Goal: Book appointment/travel/reservation

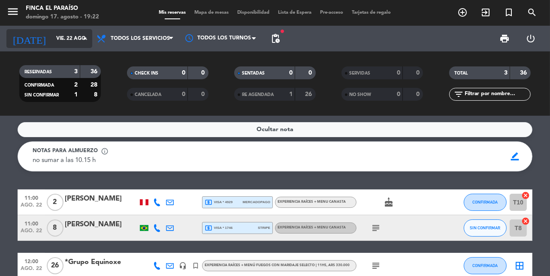
click at [52, 36] on input "vie. 22 ago." at bounding box center [86, 38] width 68 height 15
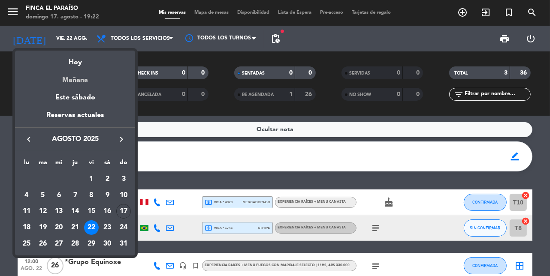
click at [70, 84] on div "Mañana" at bounding box center [75, 77] width 120 height 18
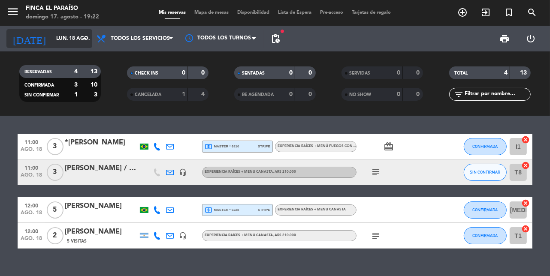
click at [68, 39] on input "lun. 18 ago." at bounding box center [86, 38] width 68 height 15
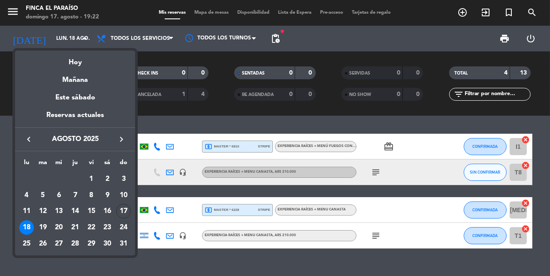
click at [122, 142] on icon "keyboard_arrow_right" at bounding box center [121, 139] width 10 height 10
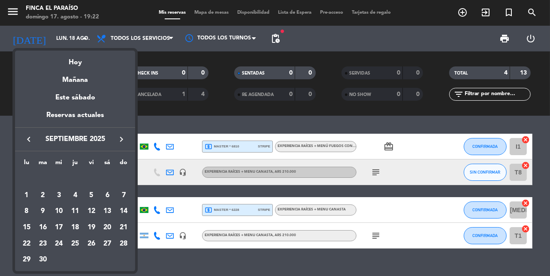
click at [30, 137] on icon "keyboard_arrow_left" at bounding box center [29, 139] width 10 height 10
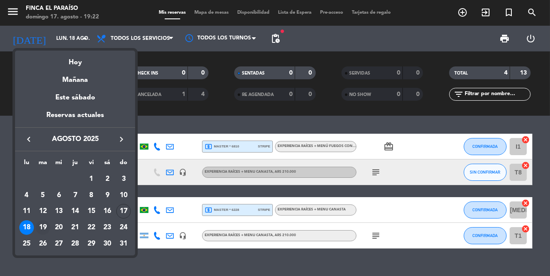
click at [42, 226] on div "19" at bounding box center [43, 228] width 15 height 15
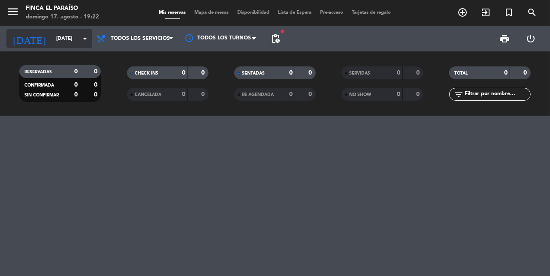
click at [52, 42] on input "[DATE]" at bounding box center [86, 38] width 68 height 15
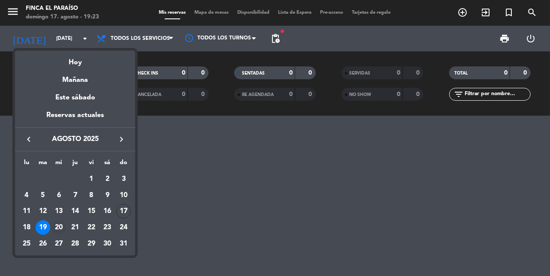
click at [57, 227] on div "20" at bounding box center [59, 228] width 15 height 15
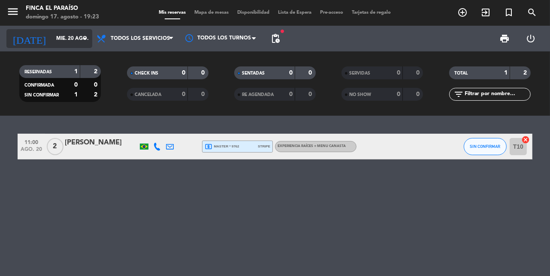
click at [62, 37] on input "mié. 20 ago." at bounding box center [86, 38] width 68 height 15
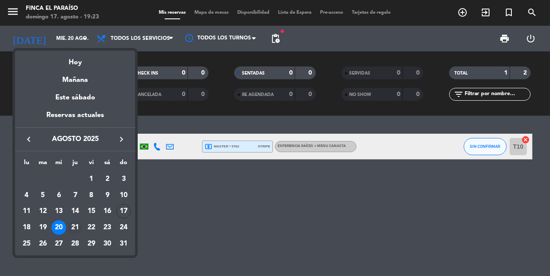
click at [77, 228] on div "21" at bounding box center [75, 228] width 15 height 15
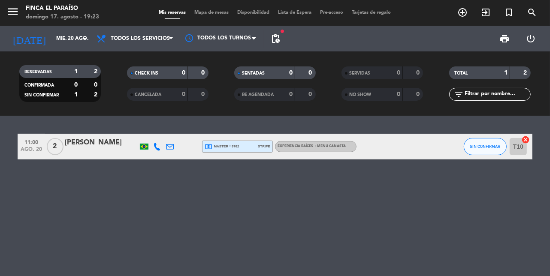
type input "jue. 21 ago."
